Goal: Information Seeking & Learning: Check status

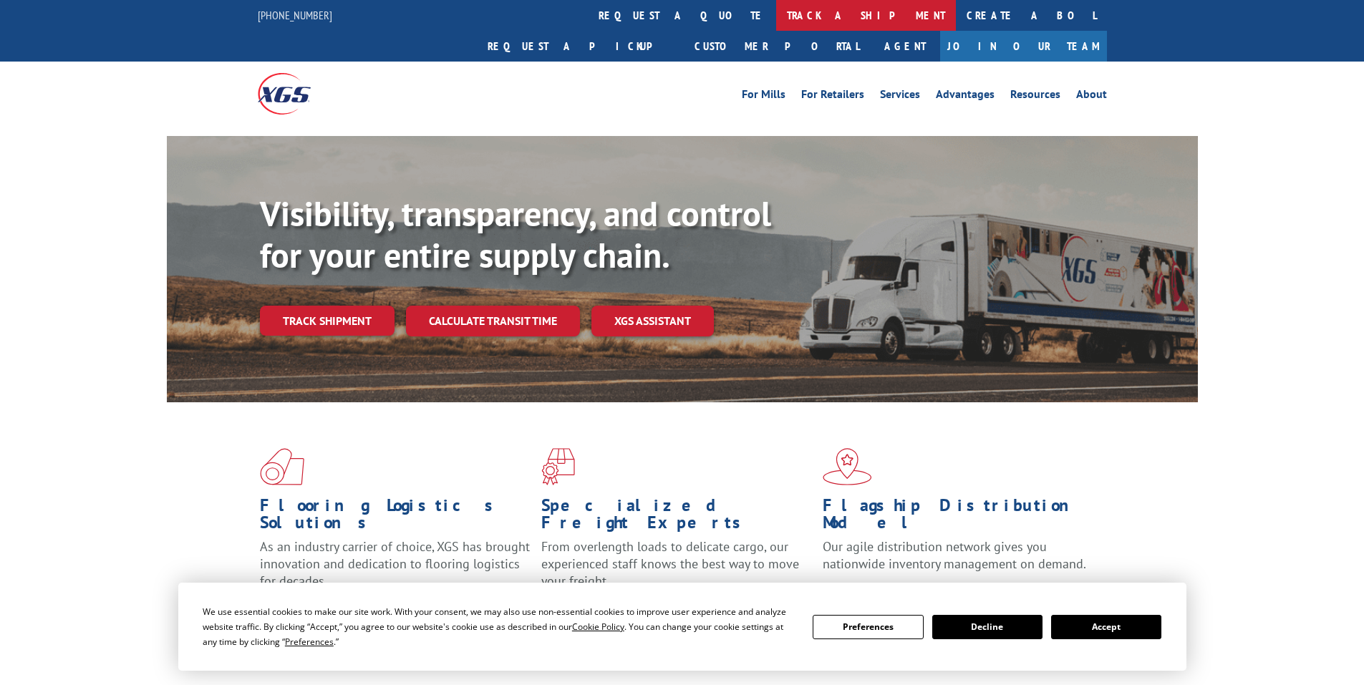
click at [776, 14] on link "track a shipment" at bounding box center [866, 15] width 180 height 31
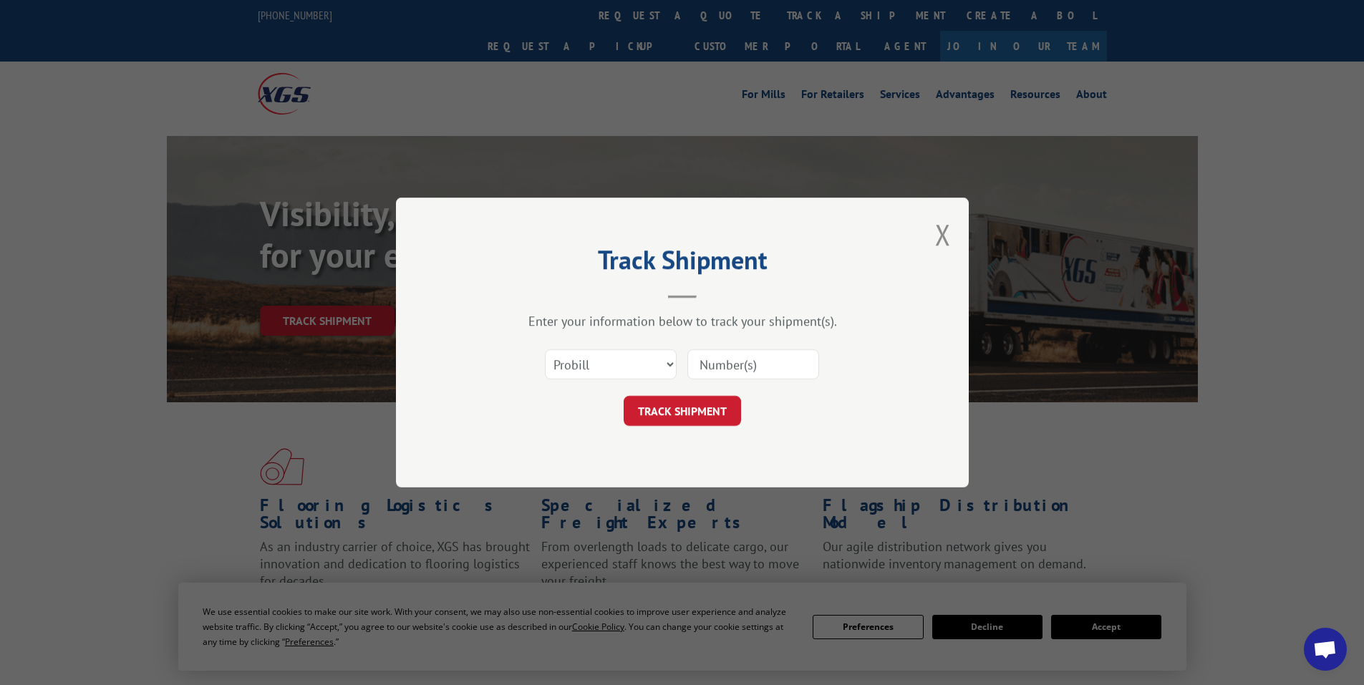
paste input "17523627"
type input "17523627"
click at [679, 414] on button "TRACK SHIPMENT" at bounding box center [681, 411] width 117 height 30
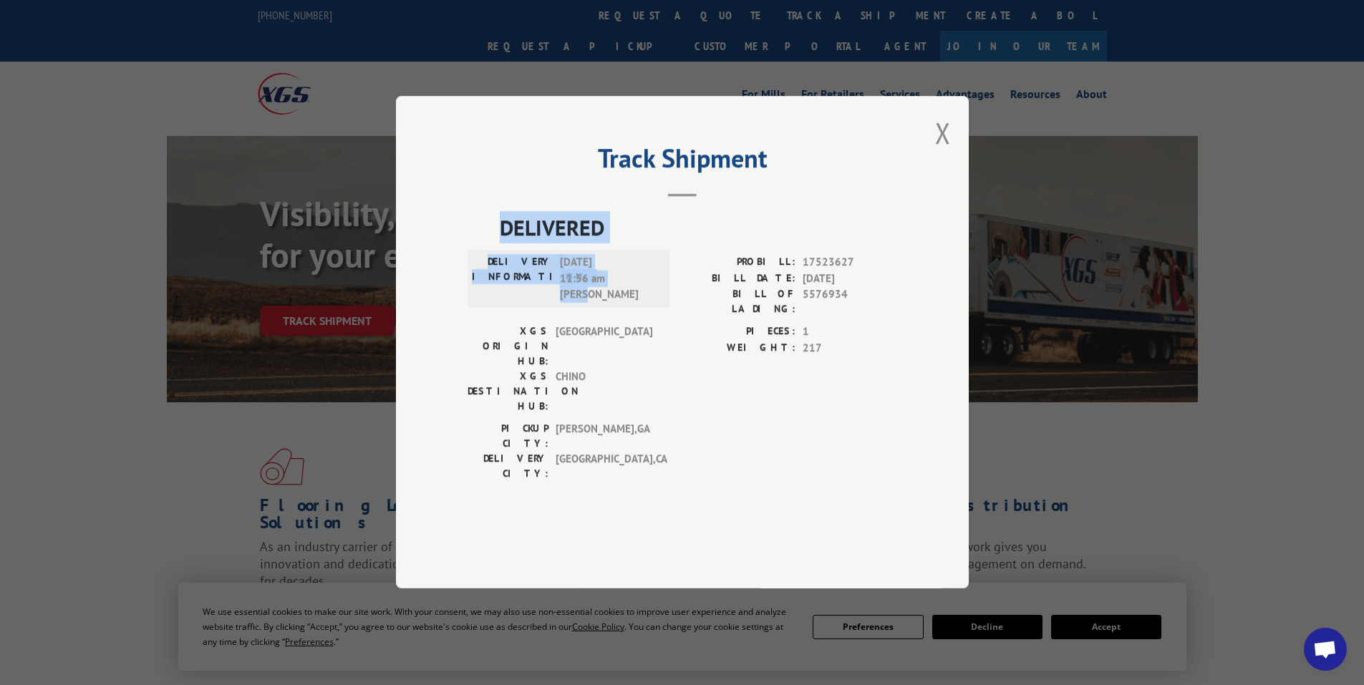
drag, startPoint x: 503, startPoint y: 261, endPoint x: 657, endPoint y: 328, distance: 168.0
click at [657, 328] on div "DELIVERED DELIVERY INFORMATION: [DATE] 11:56 am [PERSON_NAME] PROBILL: 17523627…" at bounding box center [681, 350] width 429 height 277
copy div "DELIVERED DELIVERY INFORMATION: [DATE] 11:56 am [PERSON_NAME]"
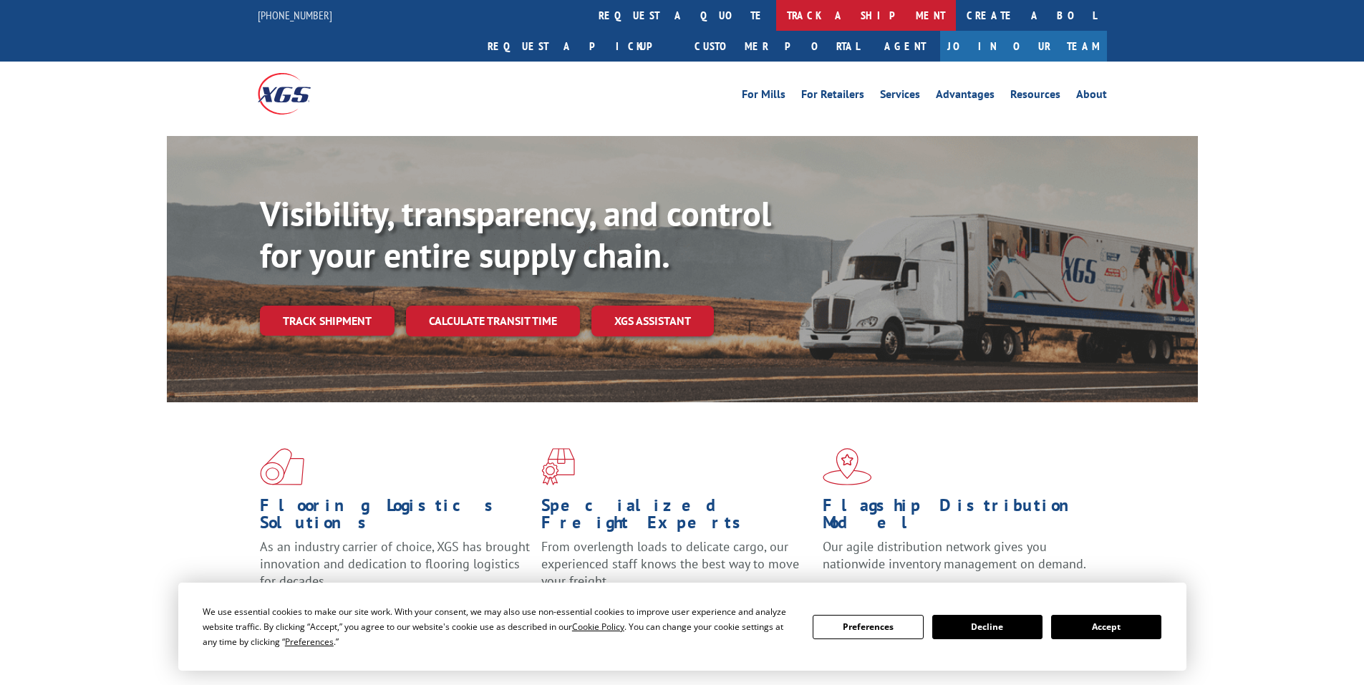
click at [776, 14] on link "track a shipment" at bounding box center [866, 15] width 180 height 31
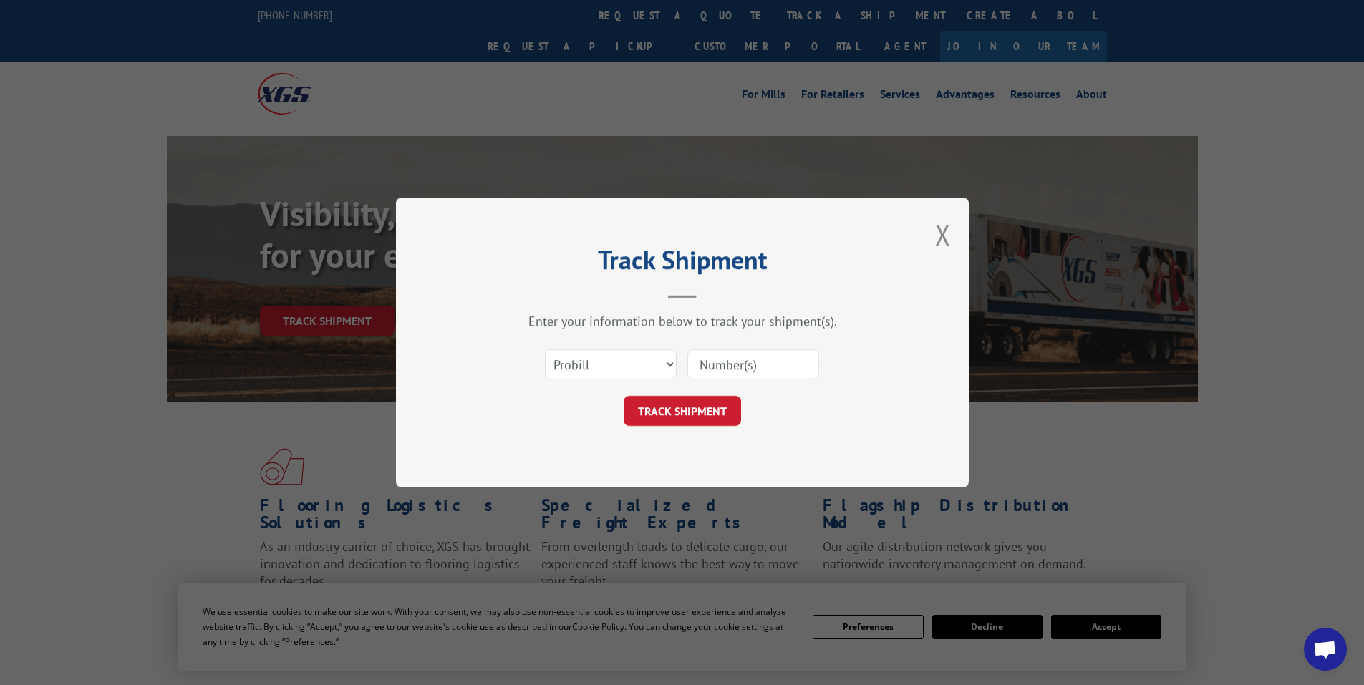
paste input "17480876"
type input "17480876"
click at [659, 402] on button "TRACK SHIPMENT" at bounding box center [681, 411] width 117 height 30
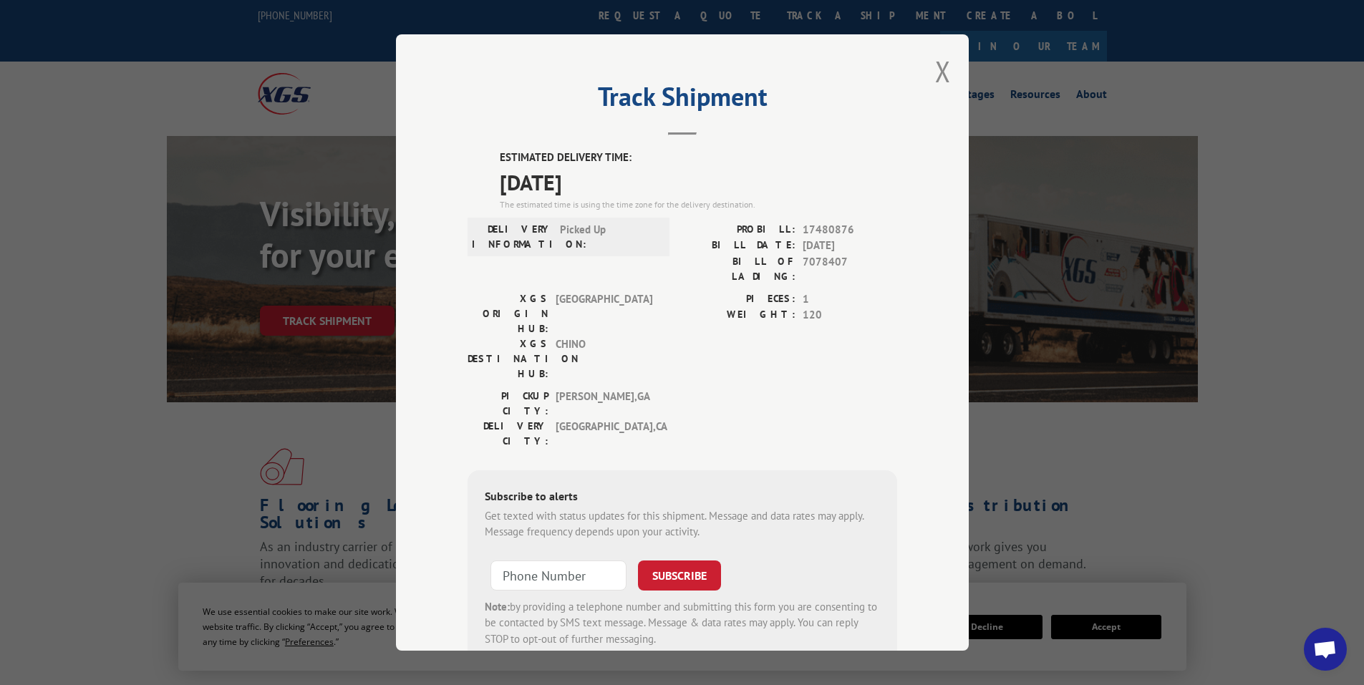
drag, startPoint x: 492, startPoint y: 153, endPoint x: 644, endPoint y: 195, distance: 157.5
click at [644, 195] on div "ESTIMATED DELIVERY TIME: 10/16/2025 The estimated time is using the time zone f…" at bounding box center [681, 407] width 429 height 515
copy div "ESTIMATED DELIVERY TIME: 10/16/2025"
